Goal: Task Accomplishment & Management: Use online tool/utility

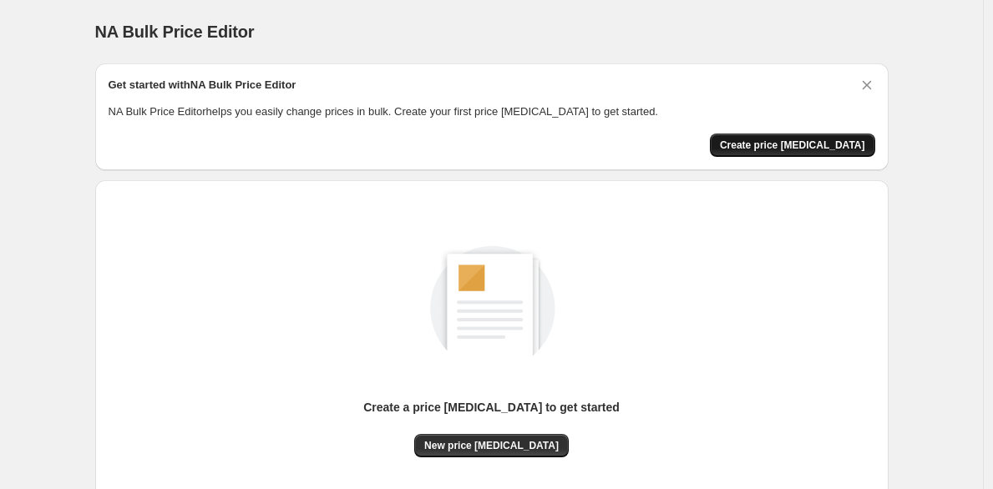
click at [774, 134] on button "Create price change job" at bounding box center [792, 145] width 165 height 23
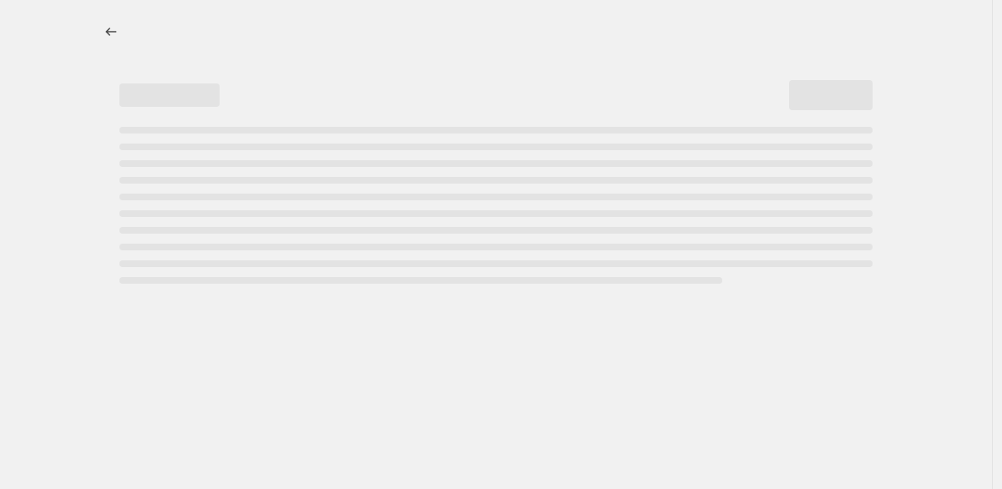
select select "percentage"
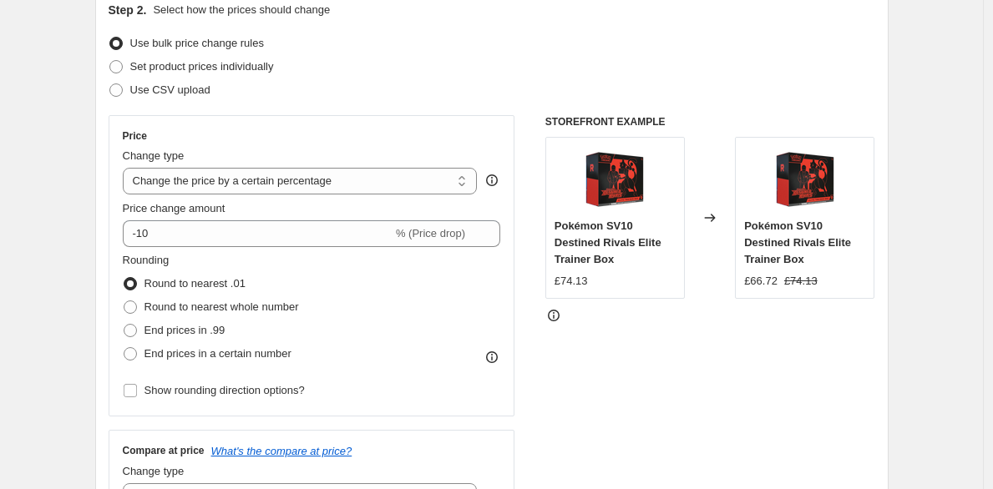
scroll to position [200, 0]
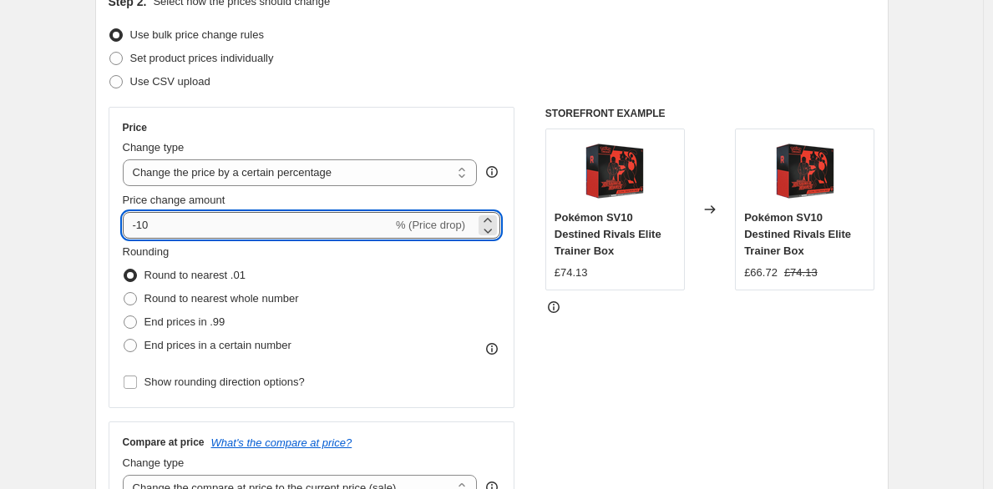
click at [288, 223] on input "-10" at bounding box center [258, 225] width 270 height 27
type input "-1"
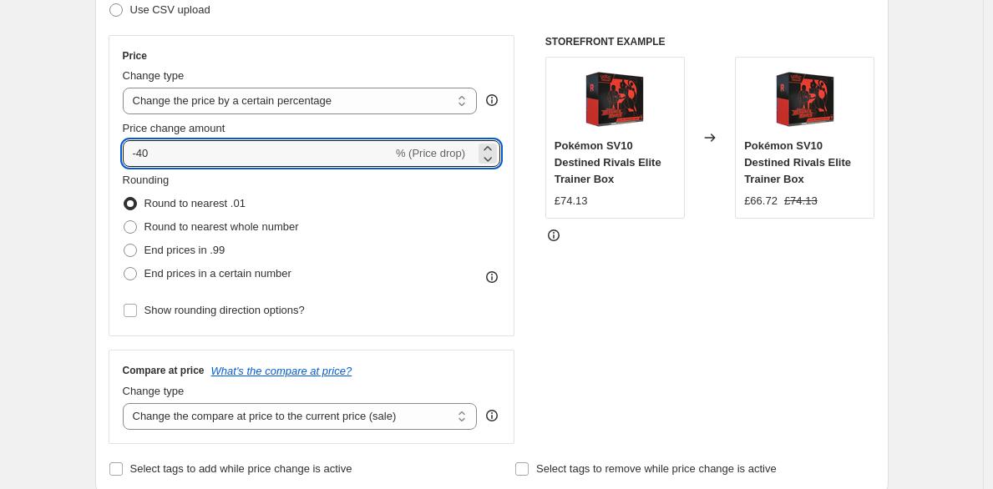
type input "-4"
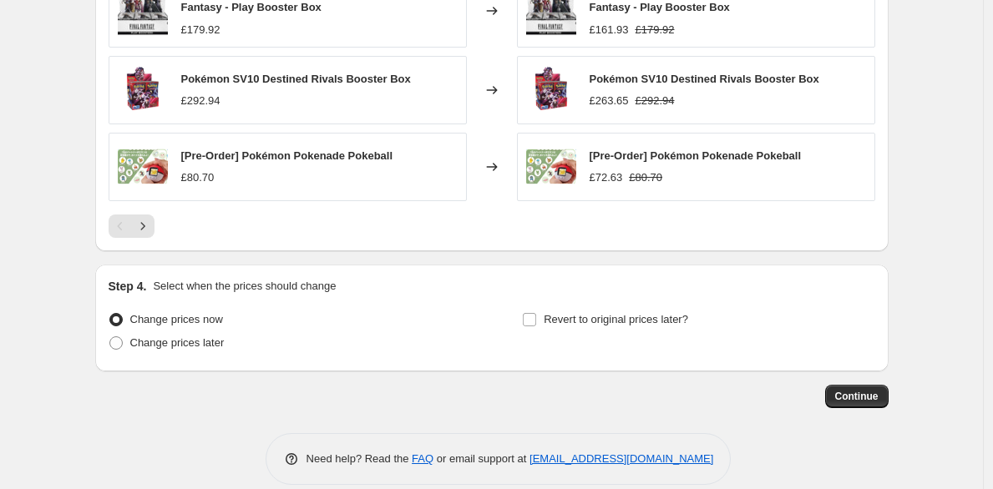
scroll to position [1190, 0]
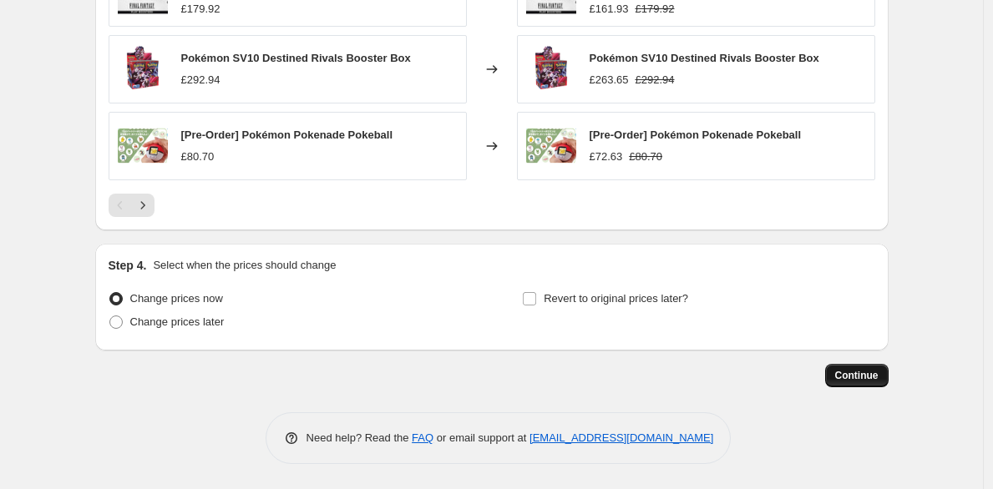
type input "-30"
click at [870, 374] on span "Continue" at bounding box center [856, 375] width 43 height 13
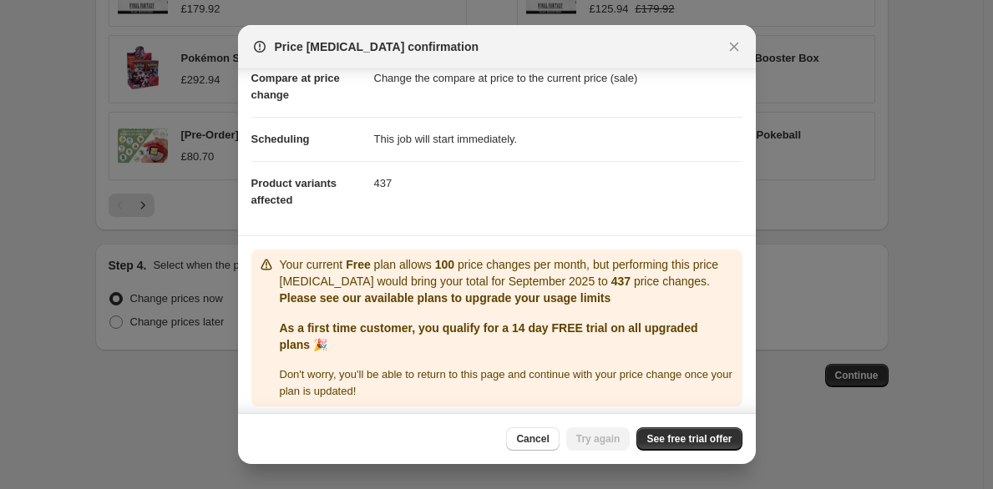
scroll to position [97, 0]
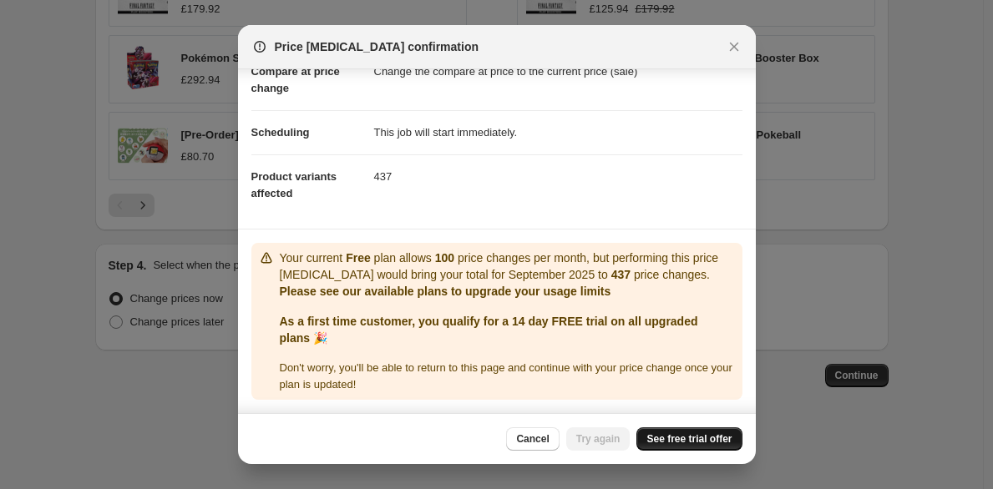
click at [704, 433] on span "See free trial offer" at bounding box center [688, 438] width 85 height 13
drag, startPoint x: 656, startPoint y: 423, endPoint x: 669, endPoint y: 436, distance: 17.7
click at [669, 436] on span "See free trial offer" at bounding box center [688, 438] width 85 height 13
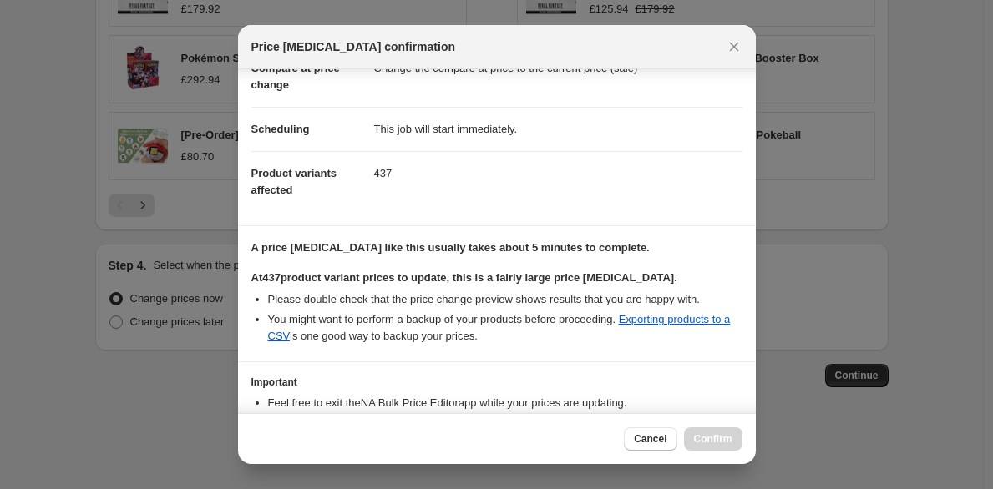
scroll to position [220, 0]
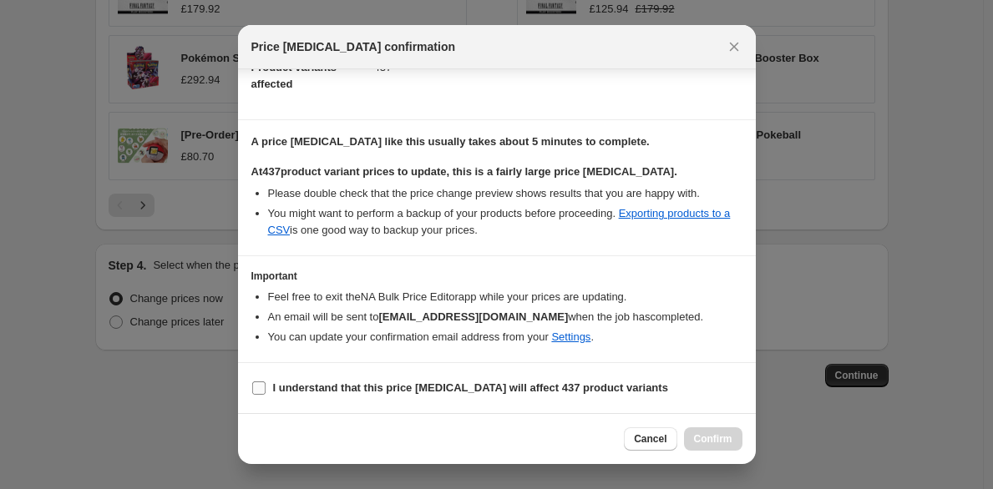
click at [414, 393] on b "I understand that this price change job will affect 437 product variants" at bounding box center [470, 387] width 395 height 13
click at [265, 393] on input "I understand that this price change job will affect 437 product variants" at bounding box center [258, 387] width 13 height 13
checkbox input "true"
click at [715, 442] on span "Confirm" at bounding box center [713, 438] width 38 height 13
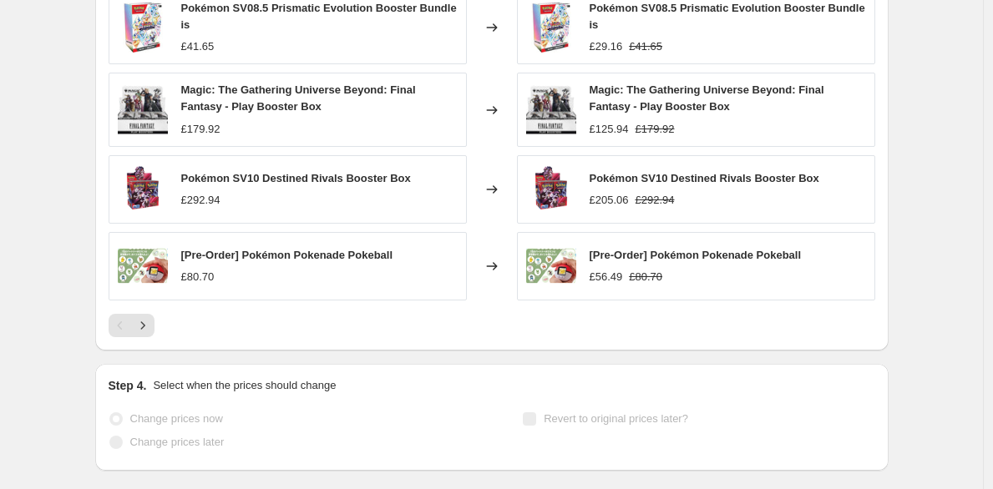
scroll to position [1234, 0]
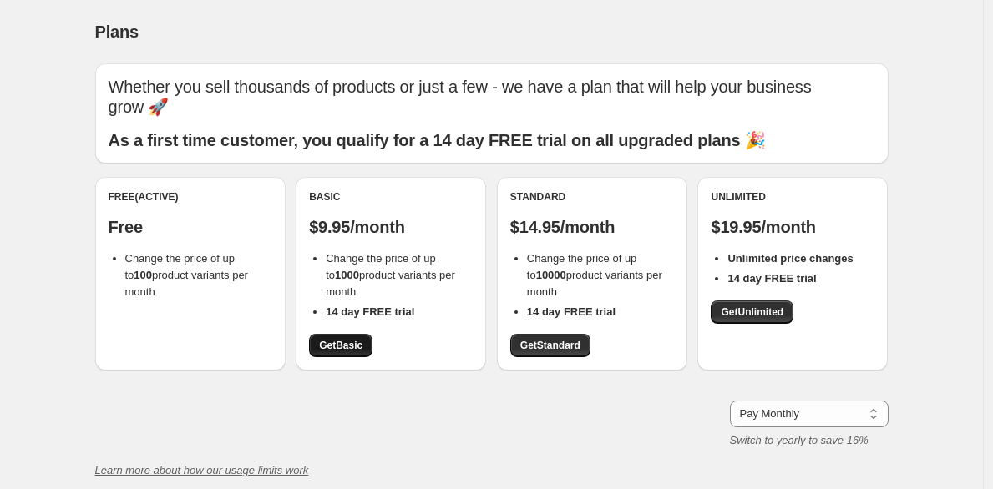
click at [342, 339] on span "Get Basic" at bounding box center [340, 345] width 43 height 13
